Goal: Book appointment/travel/reservation

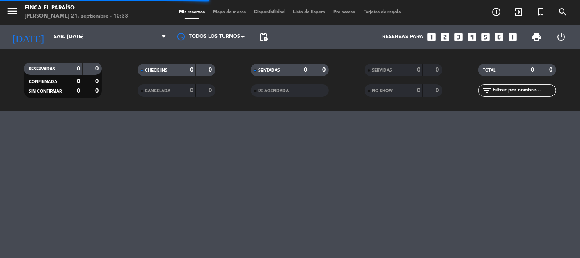
click at [56, 27] on div "[DATE] sáb. [DATE] arrow_drop_down" at bounding box center [47, 37] width 82 height 25
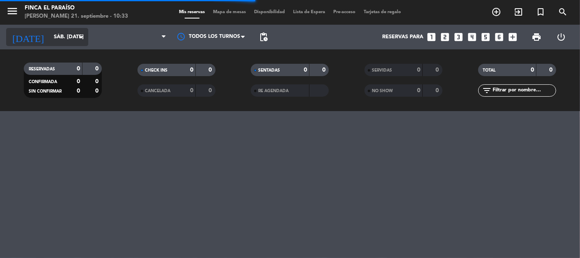
click at [55, 32] on input "sáb. [DATE]" at bounding box center [85, 37] width 71 height 15
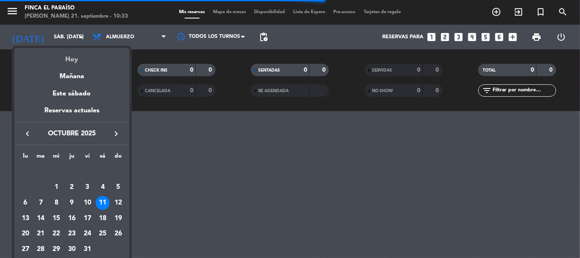
click at [75, 63] on div "Hoy" at bounding box center [71, 56] width 115 height 17
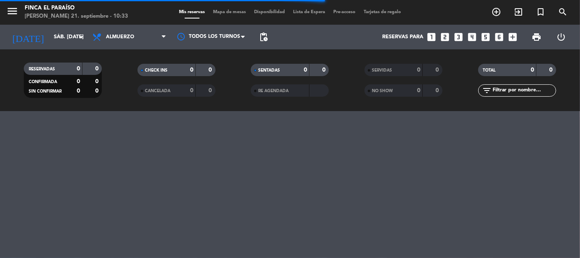
type input "dom. [DATE]"
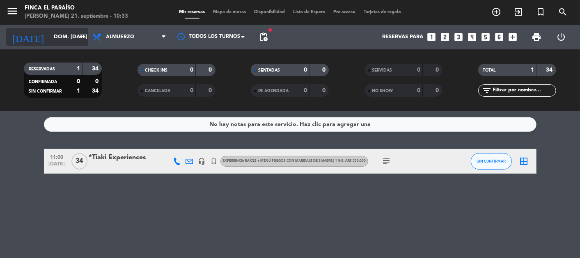
click at [56, 34] on input "dom. [DATE]" at bounding box center [85, 37] width 71 height 15
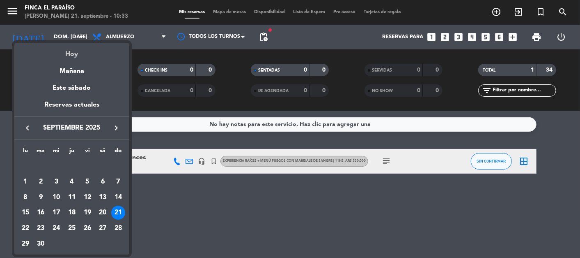
click at [74, 52] on div "Hoy" at bounding box center [71, 51] width 115 height 17
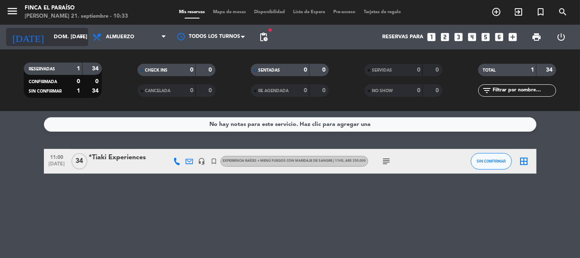
click at [50, 40] on input "dom. [DATE]" at bounding box center [85, 37] width 71 height 15
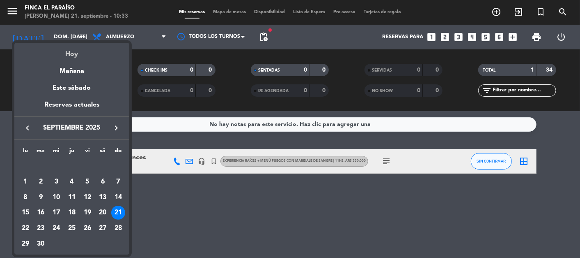
click at [73, 53] on div "Hoy" at bounding box center [71, 51] width 115 height 17
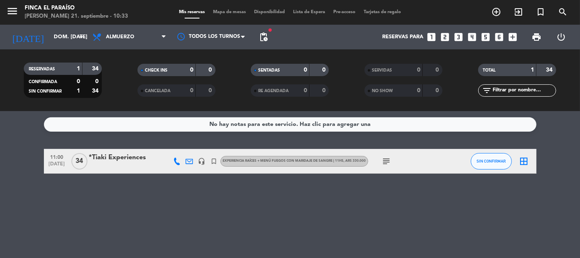
click at [13, 169] on bookings-row "11:00 [DATE] *Tiaki Experiences headset_mic turned_in_not EXPERIENCIA RAÍCES + …" at bounding box center [290, 161] width 580 height 25
